Goal: Book appointment/travel/reservation

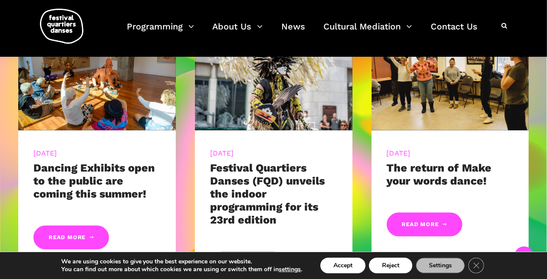
scroll to position [394, 0]
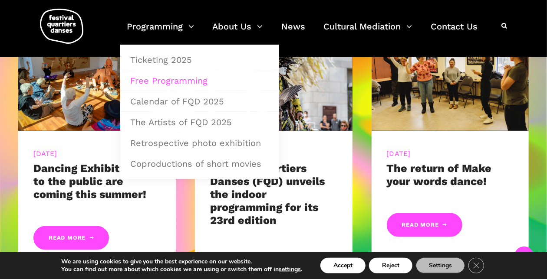
click at [170, 75] on link "Free Programming" at bounding box center [199, 81] width 149 height 20
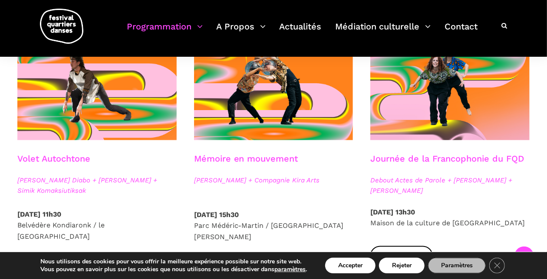
scroll to position [481, 0]
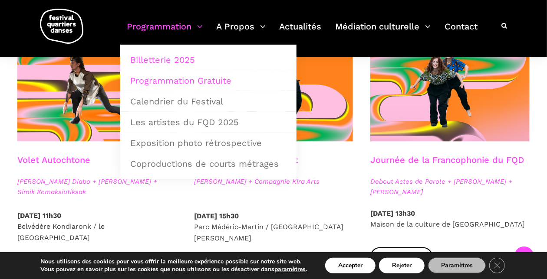
click at [188, 58] on link "Billetterie 2025" at bounding box center [208, 60] width 167 height 20
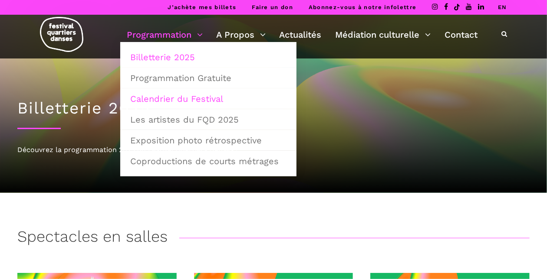
click at [185, 91] on link "Calendrier du Festival" at bounding box center [208, 99] width 167 height 20
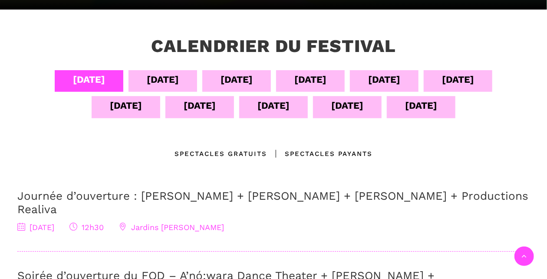
scroll to position [183, 0]
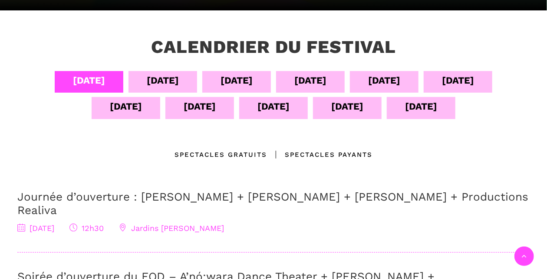
click at [226, 84] on div "06 sept" at bounding box center [236, 80] width 32 height 15
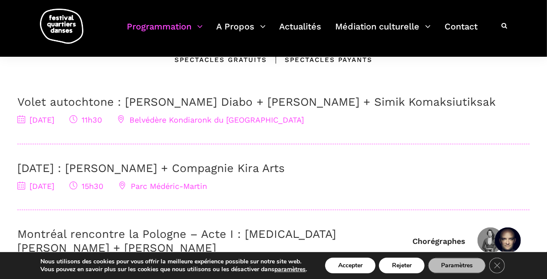
scroll to position [83, 0]
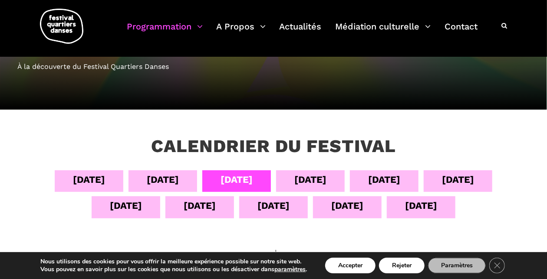
drag, startPoint x: 288, startPoint y: 185, endPoint x: 237, endPoint y: 179, distance: 51.1
click at [279, 185] on div "07 sept" at bounding box center [310, 182] width 69 height 22
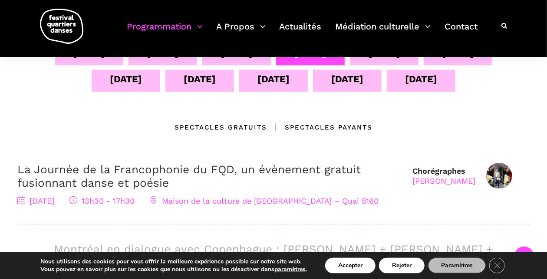
scroll to position [188, 0]
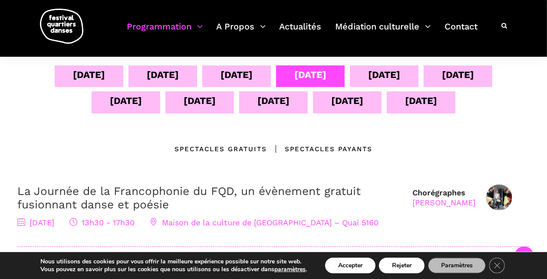
click at [174, 73] on div "05 sept" at bounding box center [163, 74] width 32 height 15
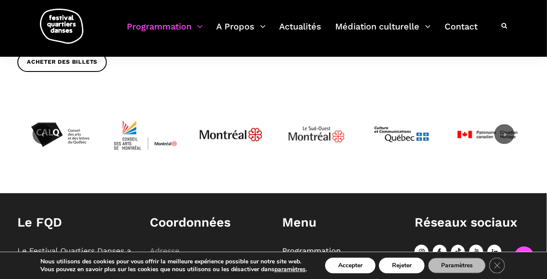
scroll to position [453, 0]
